Goal: Information Seeking & Learning: Learn about a topic

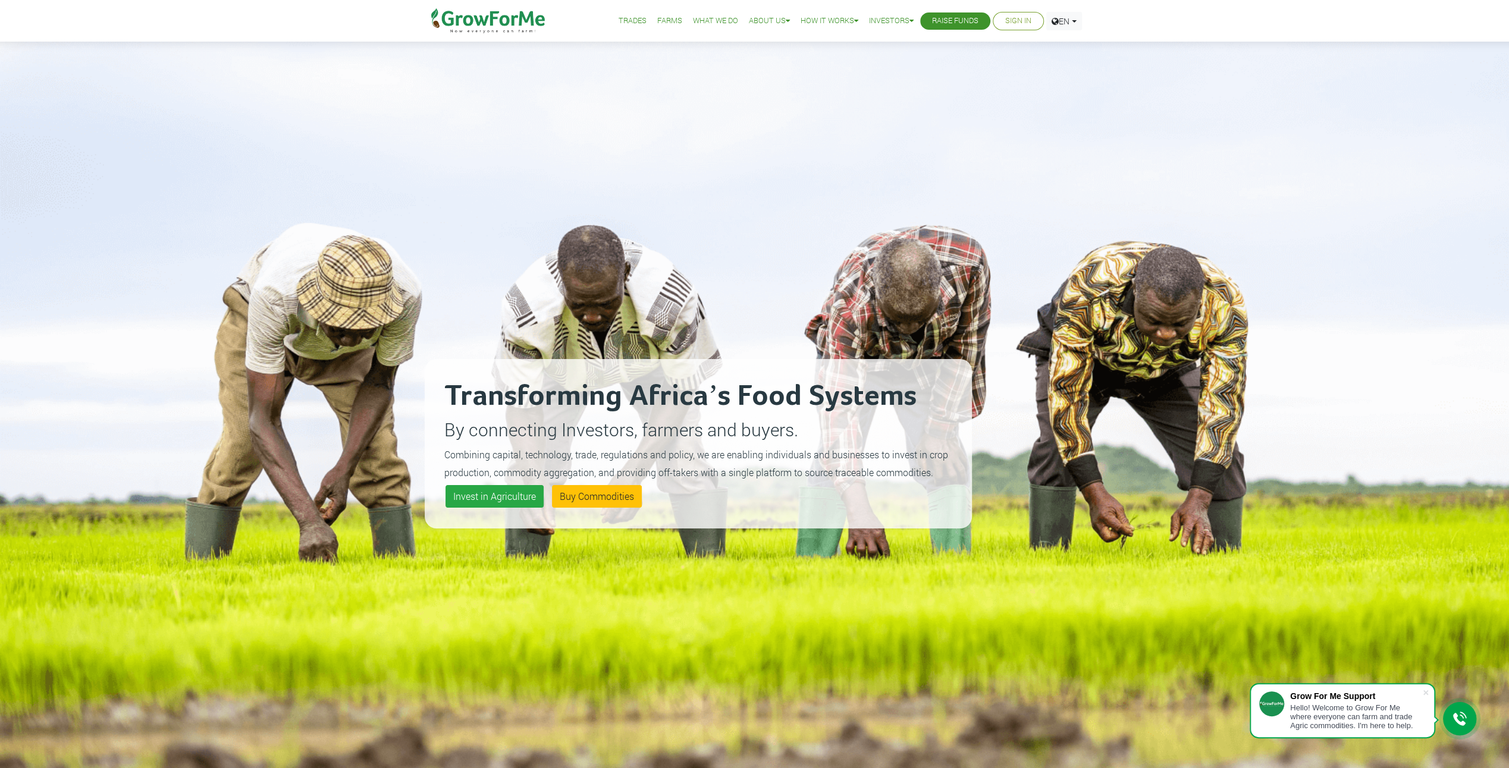
click at [659, 20] on link "Farms" at bounding box center [669, 21] width 25 height 12
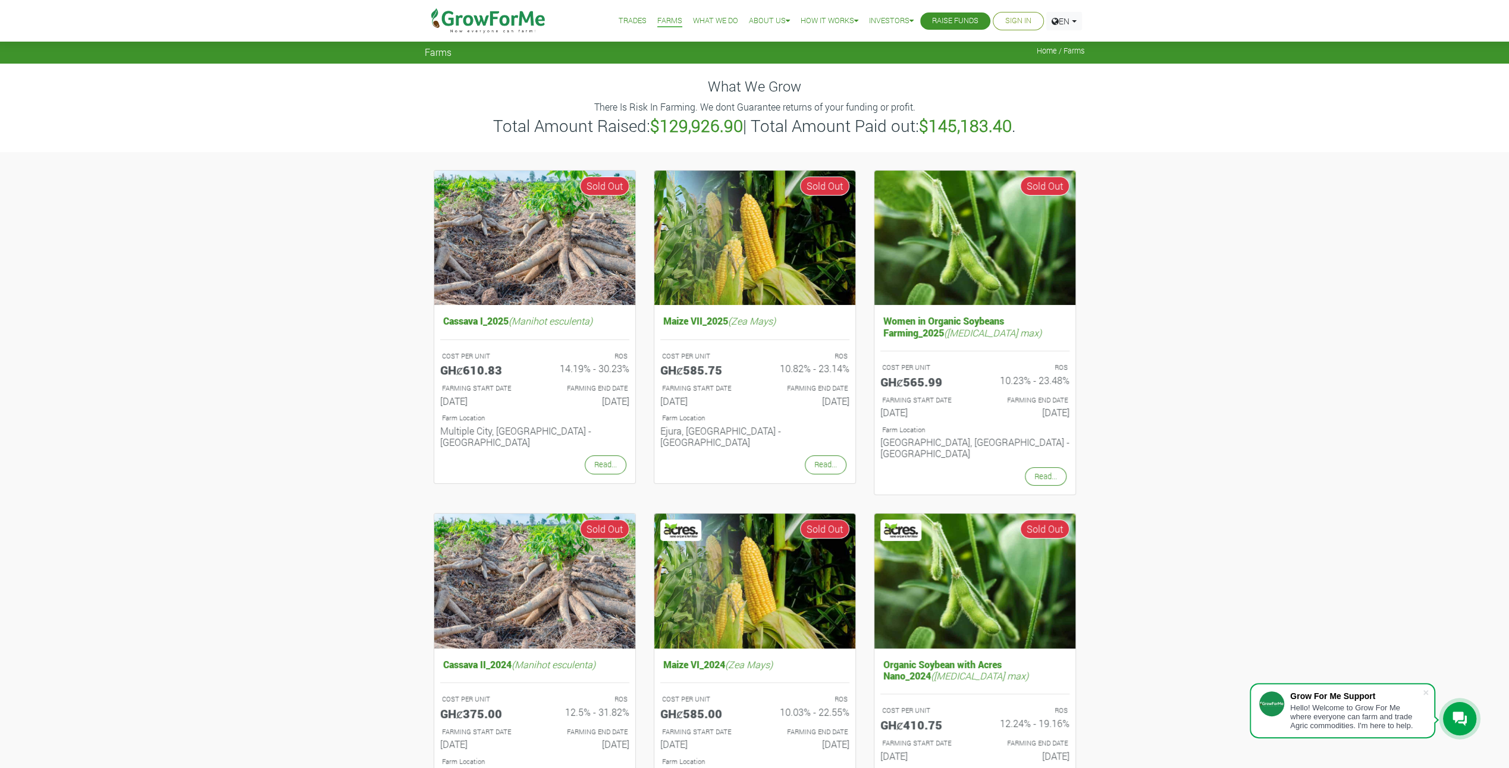
click at [623, 20] on link "Trades" at bounding box center [633, 21] width 28 height 12
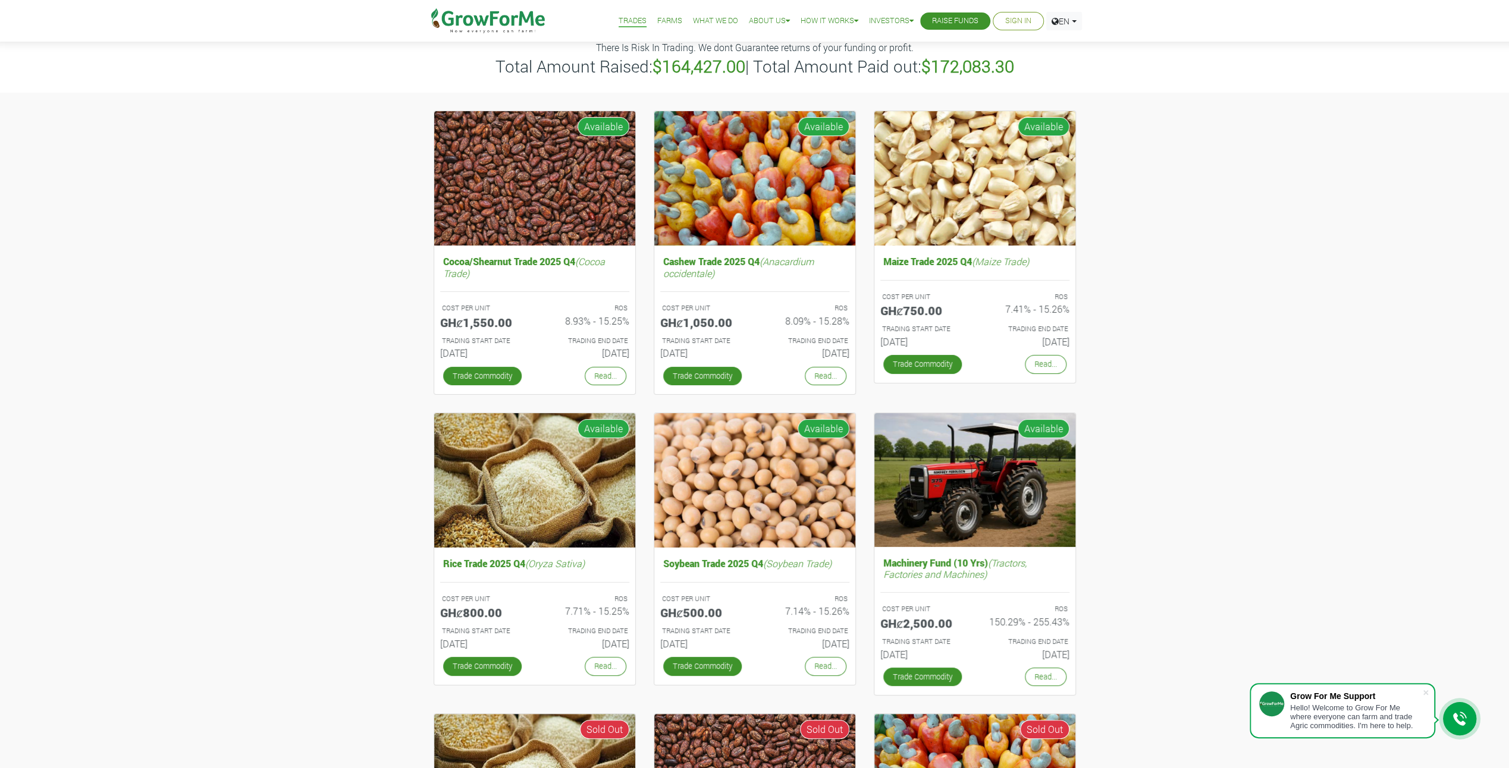
scroll to position [238, 0]
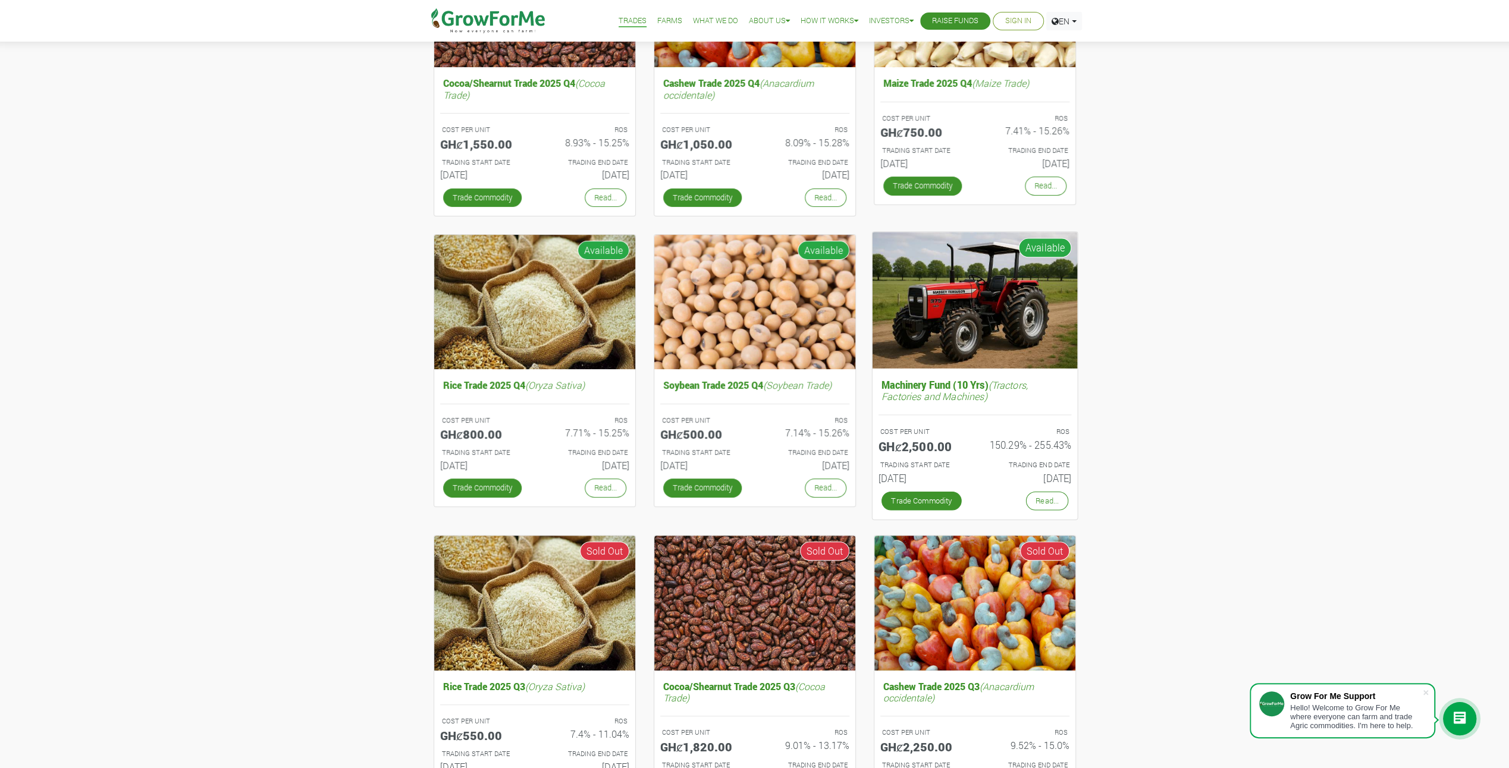
click at [987, 331] on img at bounding box center [974, 300] width 205 height 137
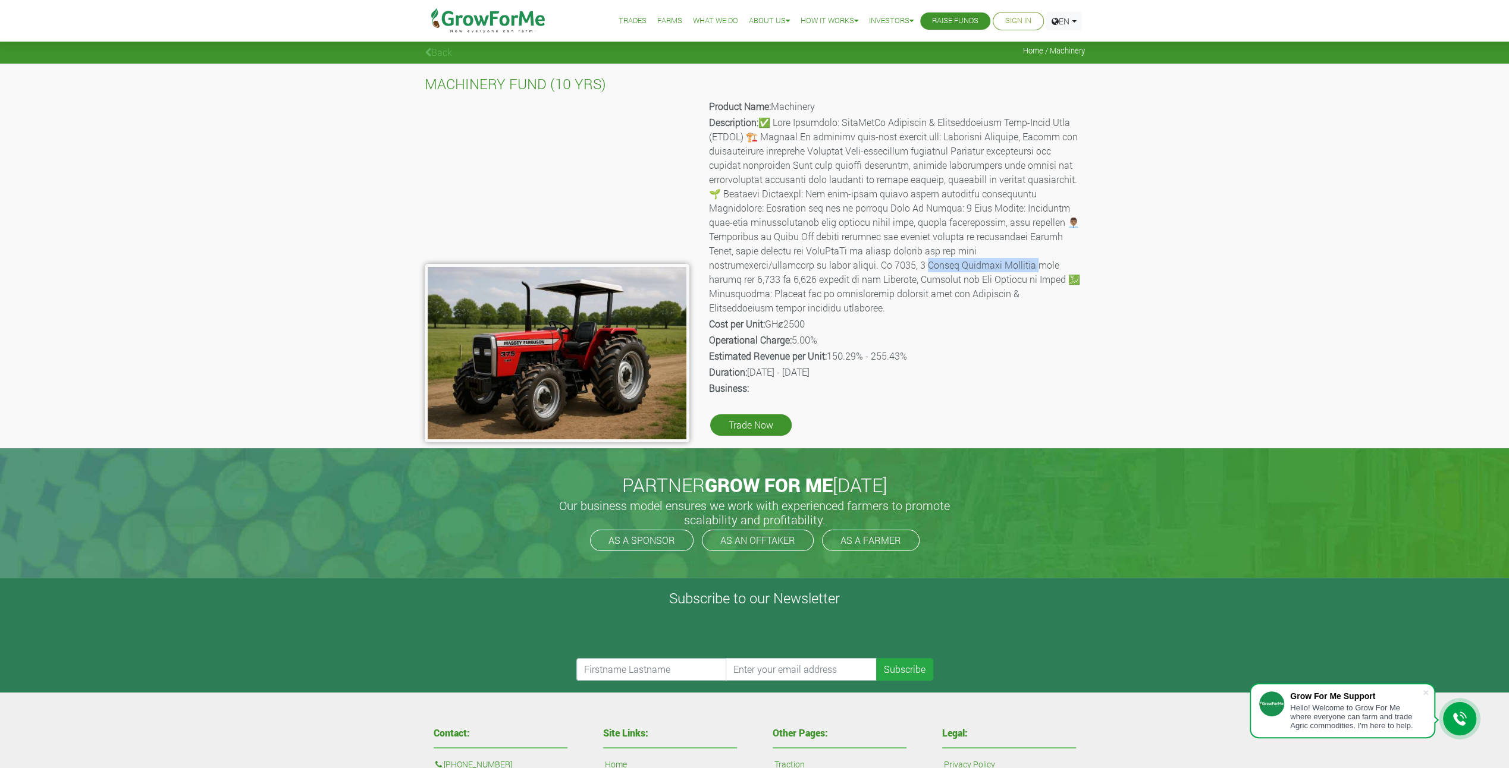
drag, startPoint x: 786, startPoint y: 264, endPoint x: 898, endPoint y: 267, distance: 111.9
click at [898, 267] on p "Description:" at bounding box center [896, 215] width 374 height 200
drag, startPoint x: 898, startPoint y: 267, endPoint x: 855, endPoint y: 265, distance: 42.9
copy p "y Ferguson Tractors will"
click at [250, 240] on div "MACHINERY FUND (10 YRS) Product Name: Machinery Description: Cost per Unit: GHȼ…" at bounding box center [754, 256] width 1509 height 385
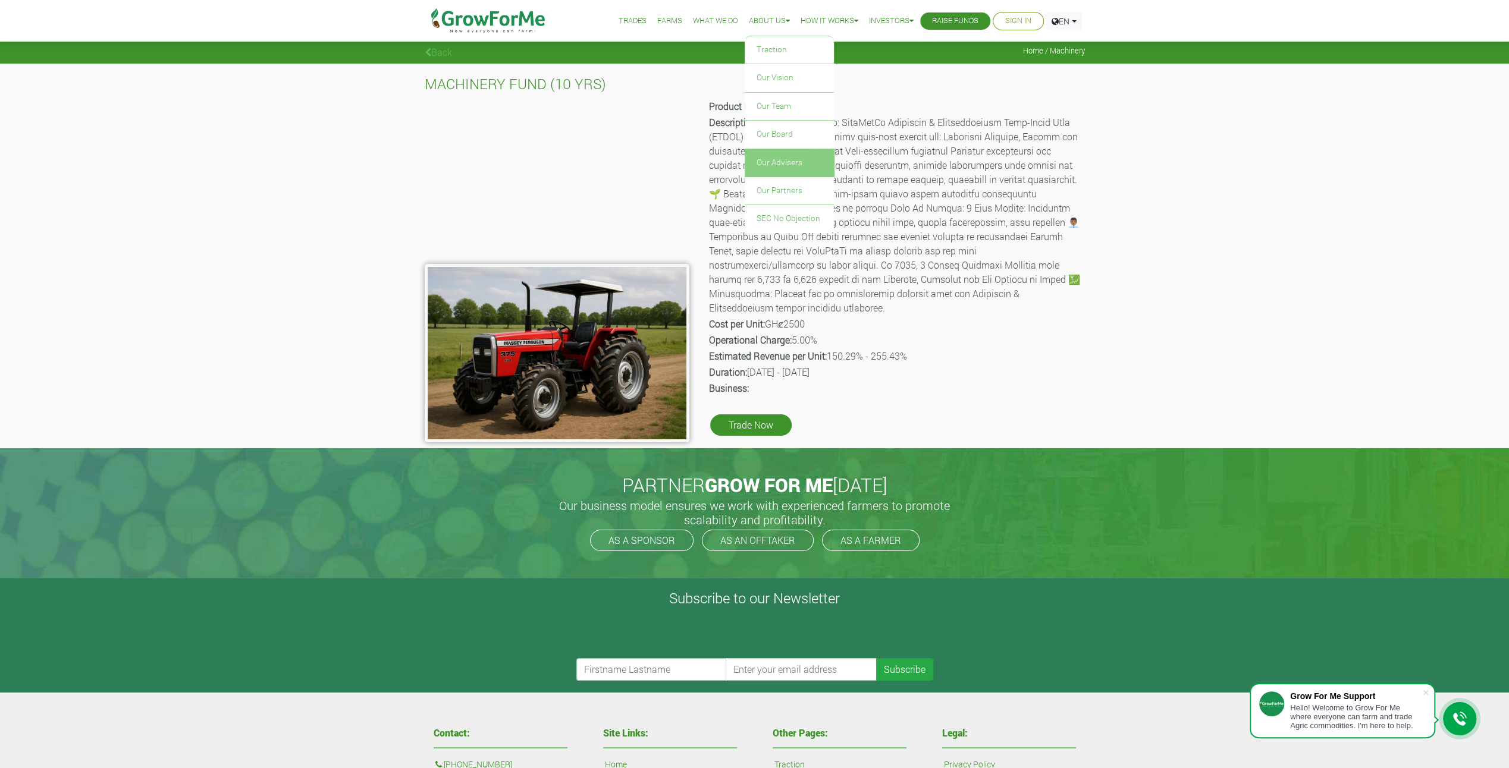
click at [764, 160] on link "Our Advisers" at bounding box center [789, 162] width 89 height 27
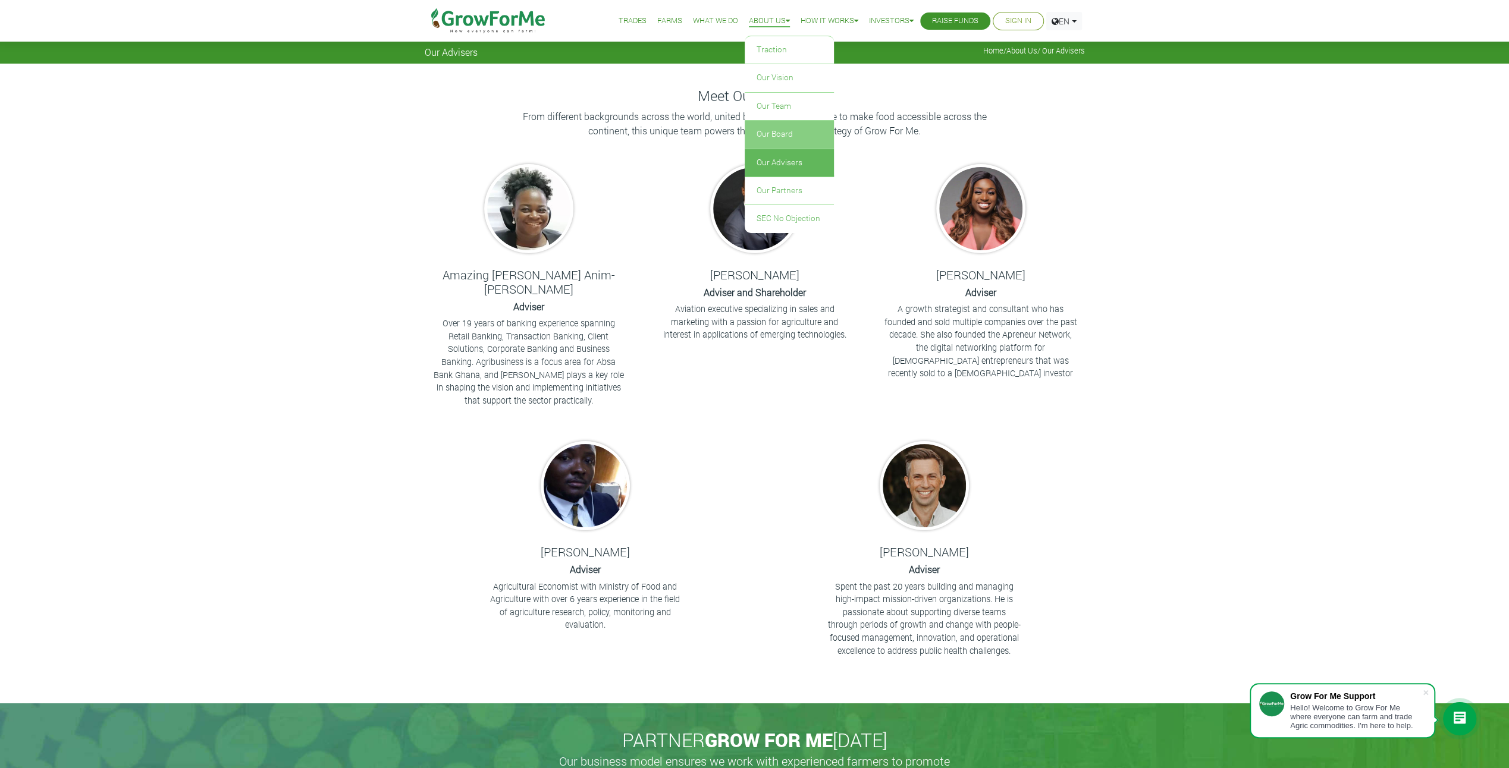
click at [764, 137] on link "Our Board" at bounding box center [789, 134] width 89 height 27
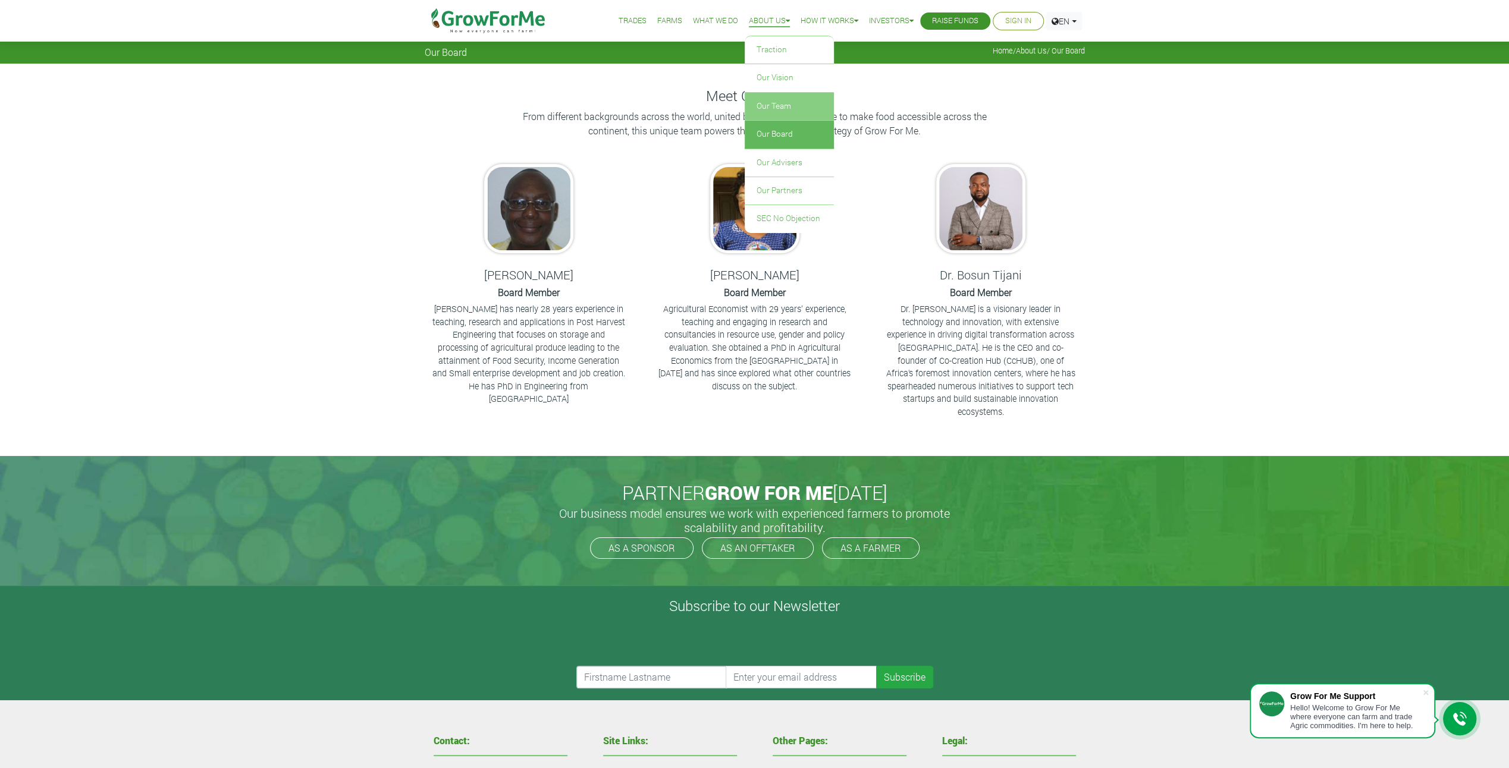
click at [773, 103] on link "Our Team" at bounding box center [789, 106] width 89 height 27
